Goal: Task Accomplishment & Management: Manage account settings

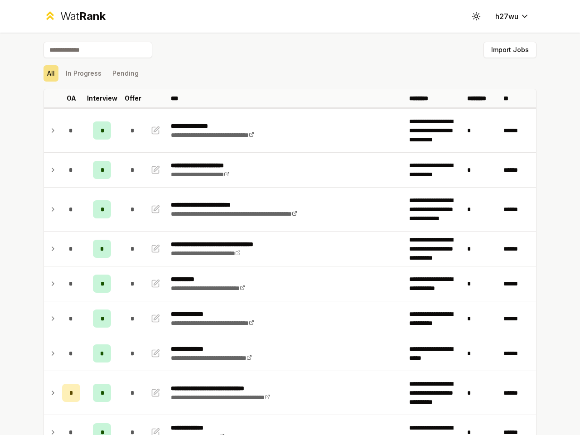
click at [473, 16] on icon at bounding box center [476, 16] width 9 height 9
click at [506, 50] on button "Import Jobs" at bounding box center [510, 50] width 53 height 16
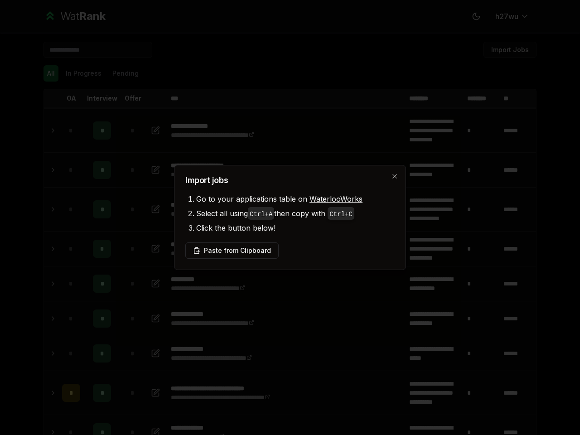
click at [47, 73] on div at bounding box center [290, 217] width 580 height 435
click at [80, 73] on div at bounding box center [290, 217] width 580 height 435
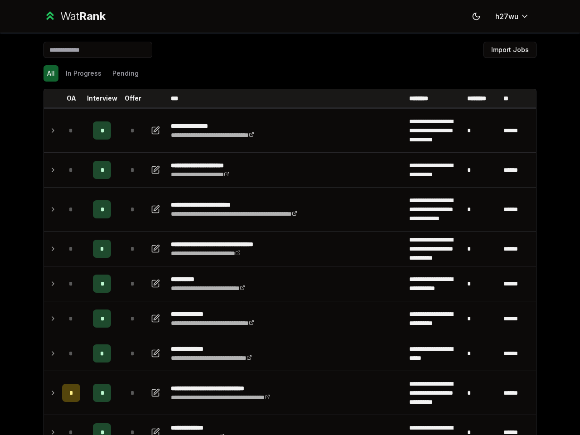
click at [121, 73] on button "Pending" at bounding box center [126, 73] width 34 height 16
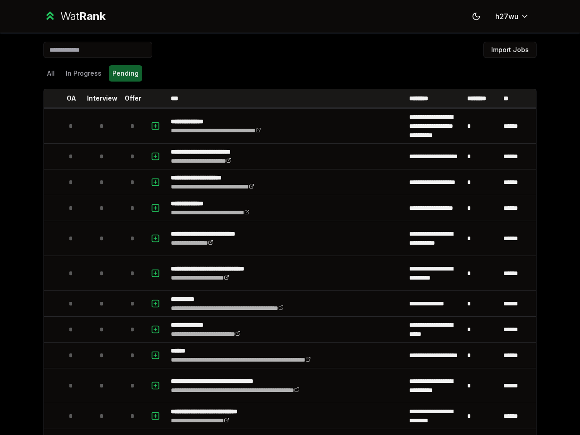
click at [48, 98] on th at bounding box center [51, 98] width 15 height 18
click at [68, 98] on p "OA" at bounding box center [72, 98] width 10 height 9
click at [98, 98] on p "Interview" at bounding box center [102, 98] width 30 height 9
click at [129, 98] on p "Offer" at bounding box center [133, 98] width 17 height 9
click at [153, 98] on th at bounding box center [156, 98] width 22 height 18
